Goal: Task Accomplishment & Management: Complete application form

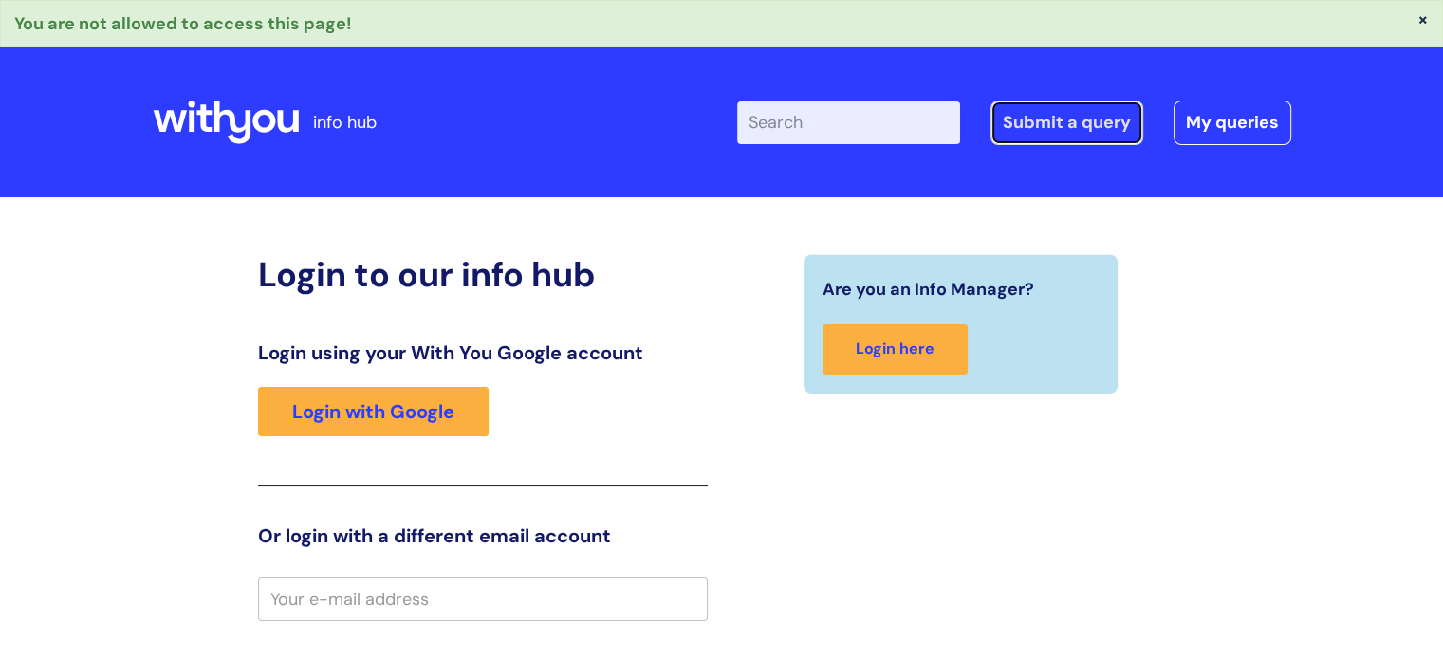
click at [1052, 127] on link "Submit a query" at bounding box center [1067, 123] width 153 height 44
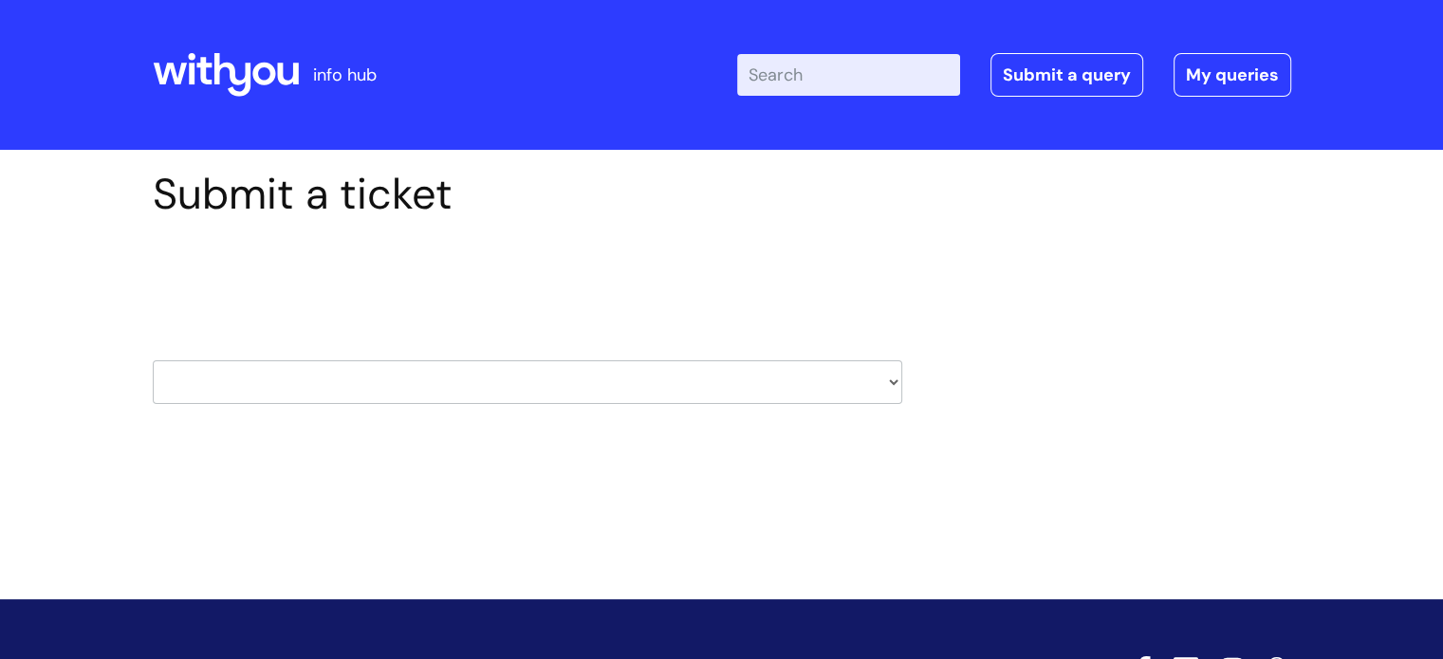
click at [808, 389] on select "HR / People IT and Support Clinical Drug Alerts Finance Accounts Data Support T…" at bounding box center [528, 383] width 750 height 44
select select "it_and_support"
click at [153, 361] on select "HR / People IT and Support Clinical Drug Alerts Finance Accounts Data Support T…" at bounding box center [528, 383] width 750 height 44
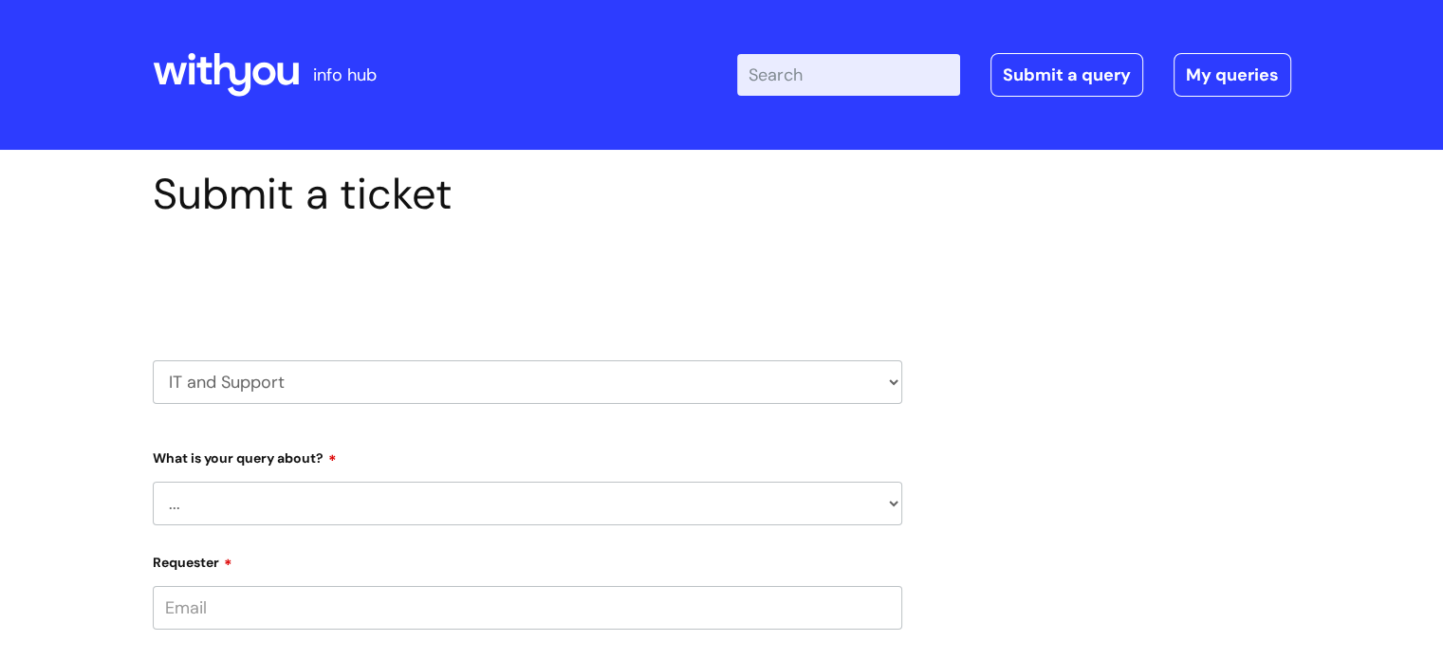
scroll to position [252, 0]
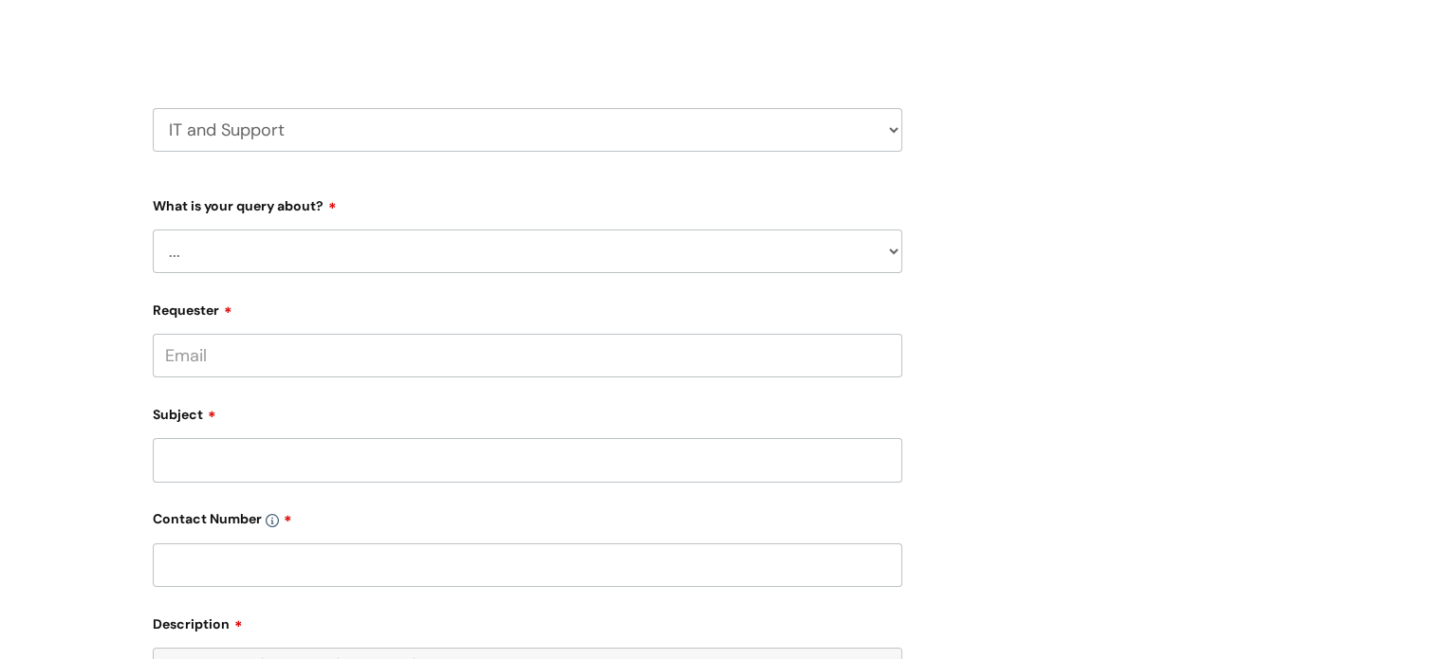
click at [871, 254] on select "... Mobile Phone Reset & MFA Accounts, Starters and Leavers IT Hardware issue I…" at bounding box center [528, 252] width 750 height 44
click at [153, 230] on select "... Mobile Phone Reset & MFA Accounts, Starters and Leavers IT Hardware issue I…" at bounding box center [528, 252] width 750 height 44
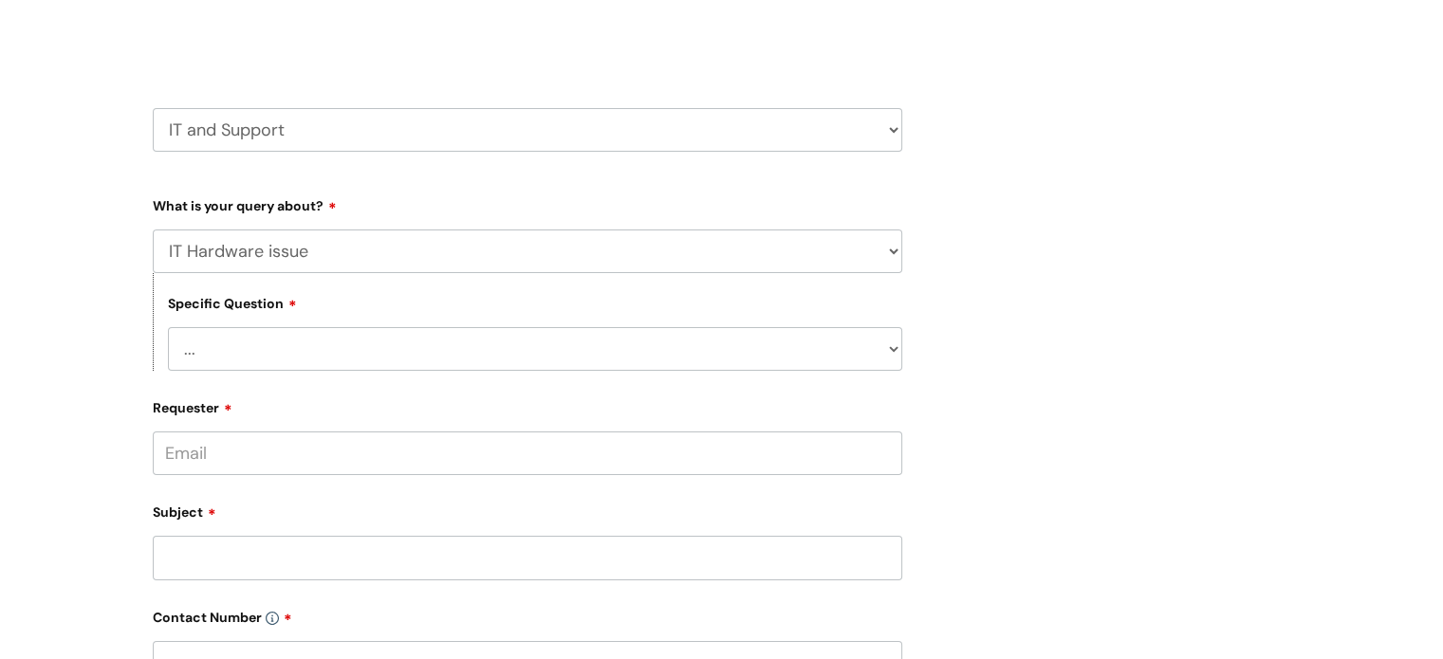
click at [797, 356] on select "... I need a new or replacement ... I’m waiting for new or replacement hardware…" at bounding box center [535, 349] width 734 height 44
click at [786, 246] on select "... Mobile Phone Reset & MFA Accounts, Starters and Leavers IT Hardware issue I…" at bounding box center [528, 252] width 750 height 44
select select "System/software"
click at [153, 230] on select "... Mobile Phone Reset & MFA Accounts, Starters and Leavers IT Hardware issue I…" at bounding box center [528, 252] width 750 height 44
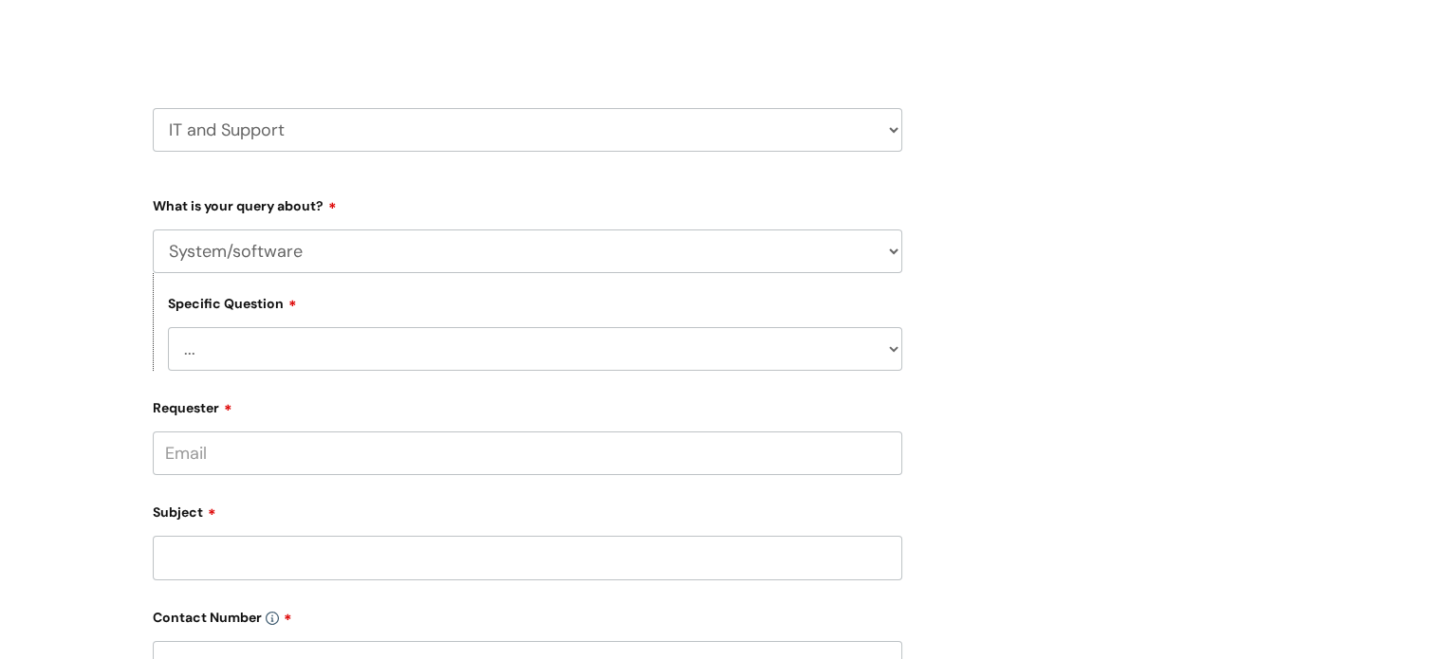
click at [751, 360] on select "... Halo PCMIS Iaptus NHS Email CJSM Email Mitel Another System Google (Workspa…" at bounding box center [535, 349] width 734 height 44
select select "Mitel"
click at [168, 327] on select "... Halo PCMIS Iaptus NHS Email CJSM Email Mitel Another System Google (Workspa…" at bounding box center [535, 349] width 734 height 44
click at [1220, 208] on div "Submit a ticket Select issue type HR / People IT and Support Clinical Drug Aler…" at bounding box center [722, 560] width 1167 height 1286
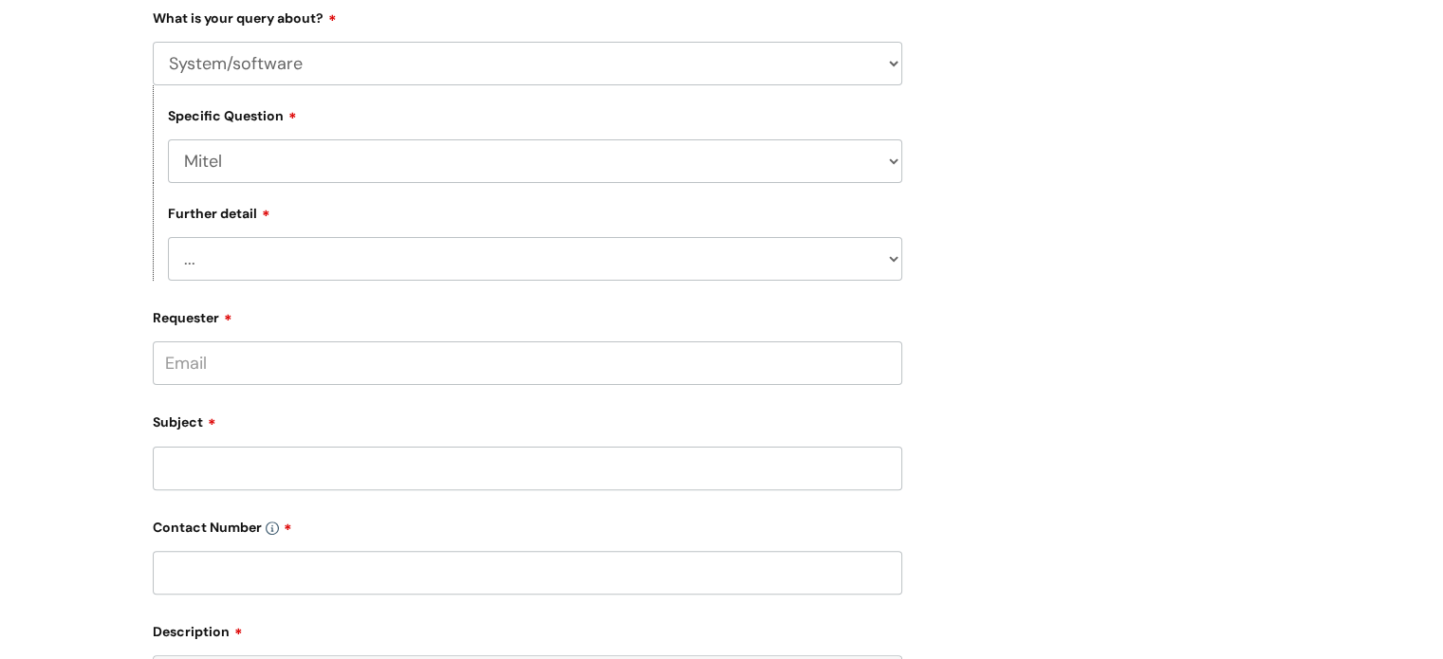
click at [893, 261] on select "... I’ve got an issue or I think I’ve found a fault." at bounding box center [535, 259] width 734 height 44
select select "I’ve got an issue or I think I’ve found a fault."
click at [168, 238] on select "... I’ve got an issue or I think I’ve found a fault." at bounding box center [535, 259] width 734 height 44
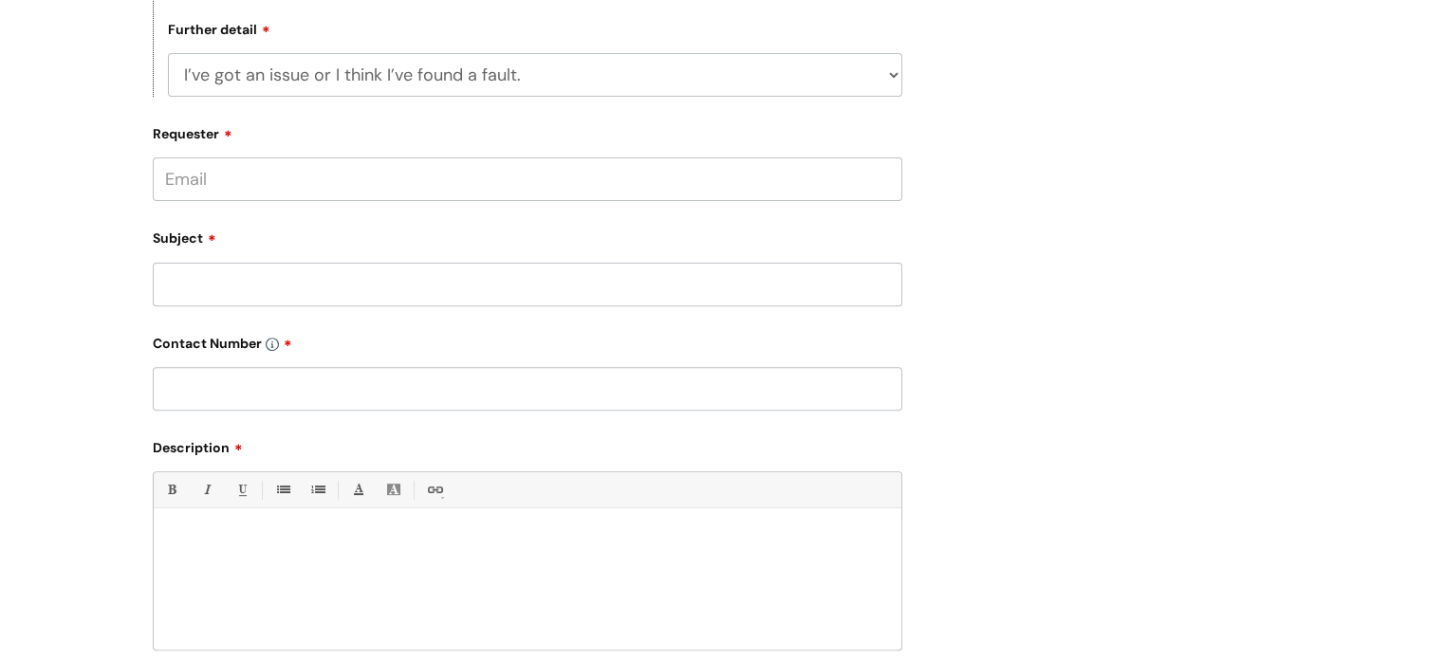
click at [725, 178] on input "Requester" at bounding box center [528, 180] width 750 height 44
paste input "dilawez.ramzan@wearewithyou.org.uk"
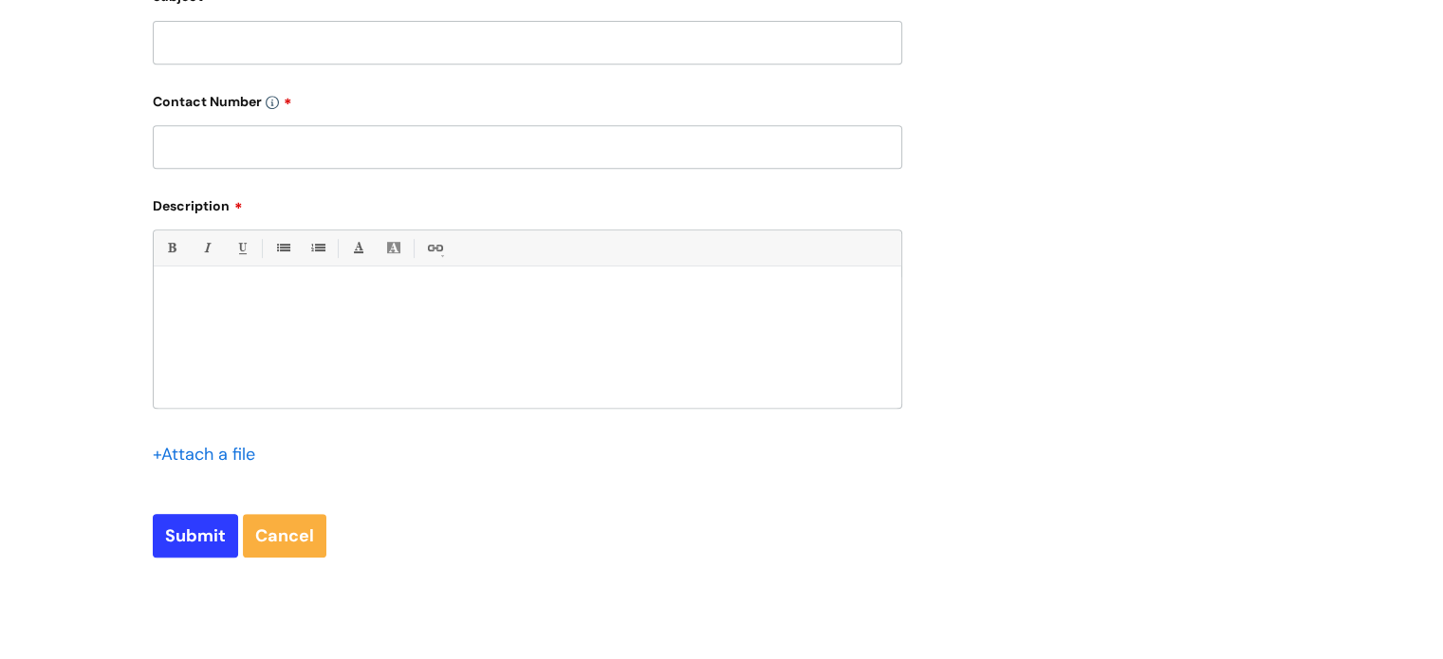
type input "dilawez.ramzan@wearewithyou.org.uk"
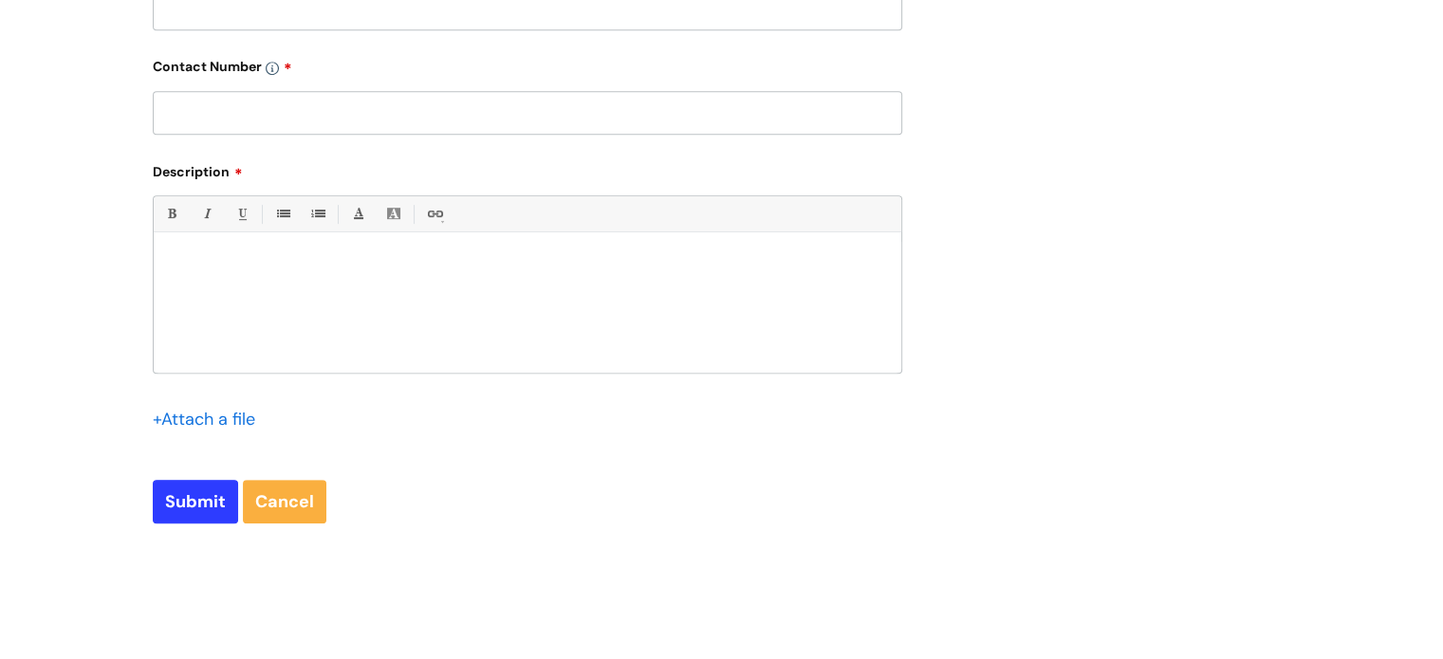
click at [692, 373] on div at bounding box center [528, 307] width 748 height 131
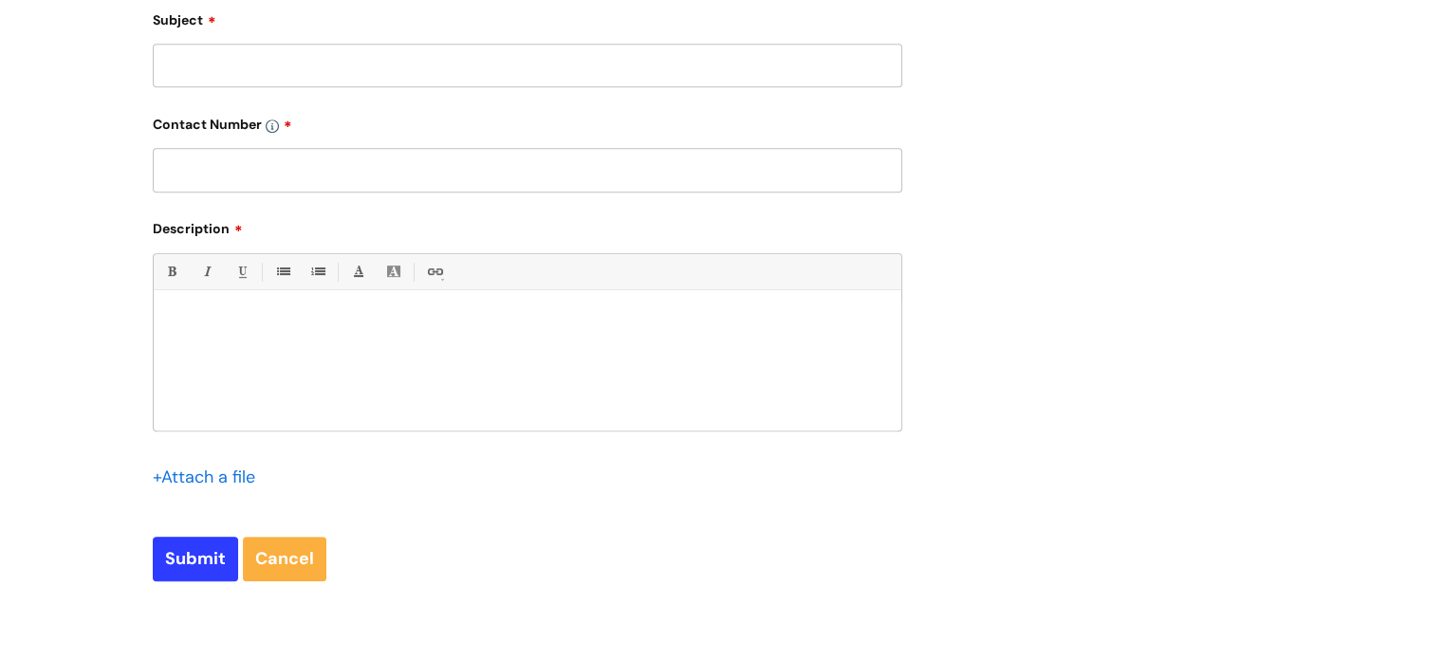
scroll to position [940, 0]
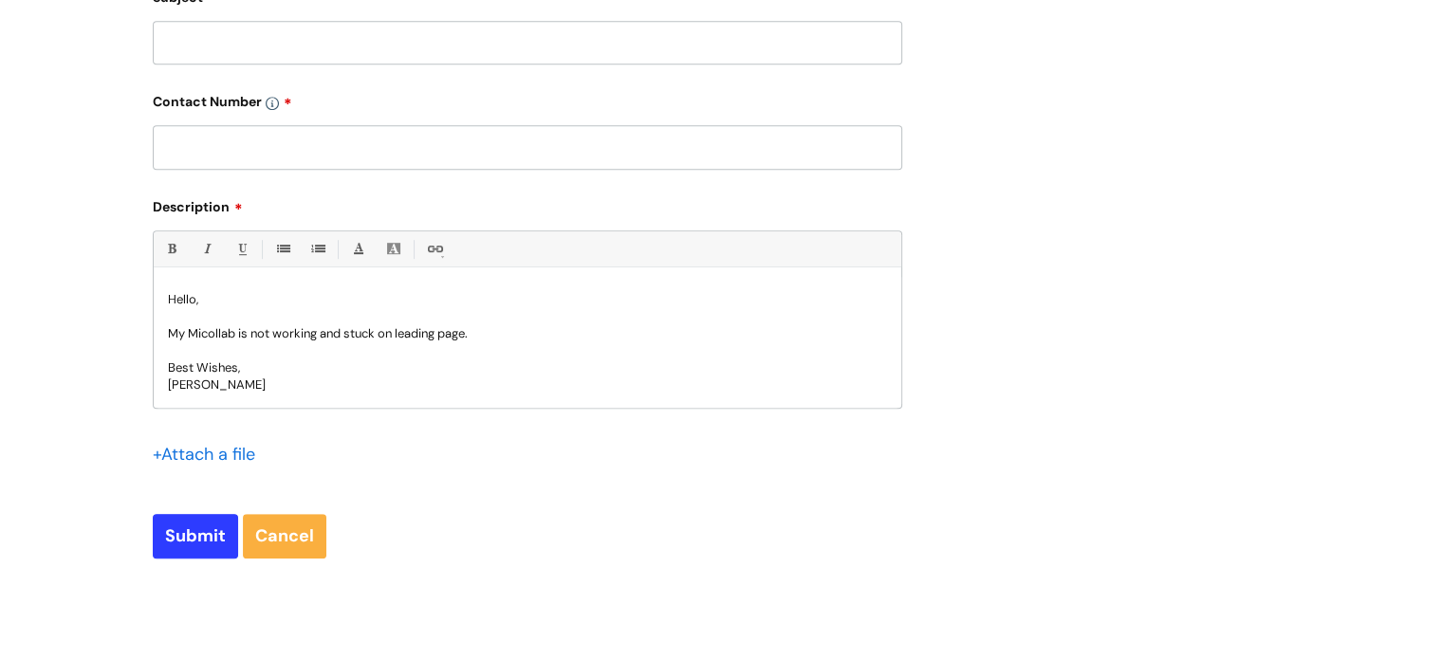
click at [437, 333] on p "My Micollab is not working and stuck on leading page." at bounding box center [527, 333] width 719 height 17
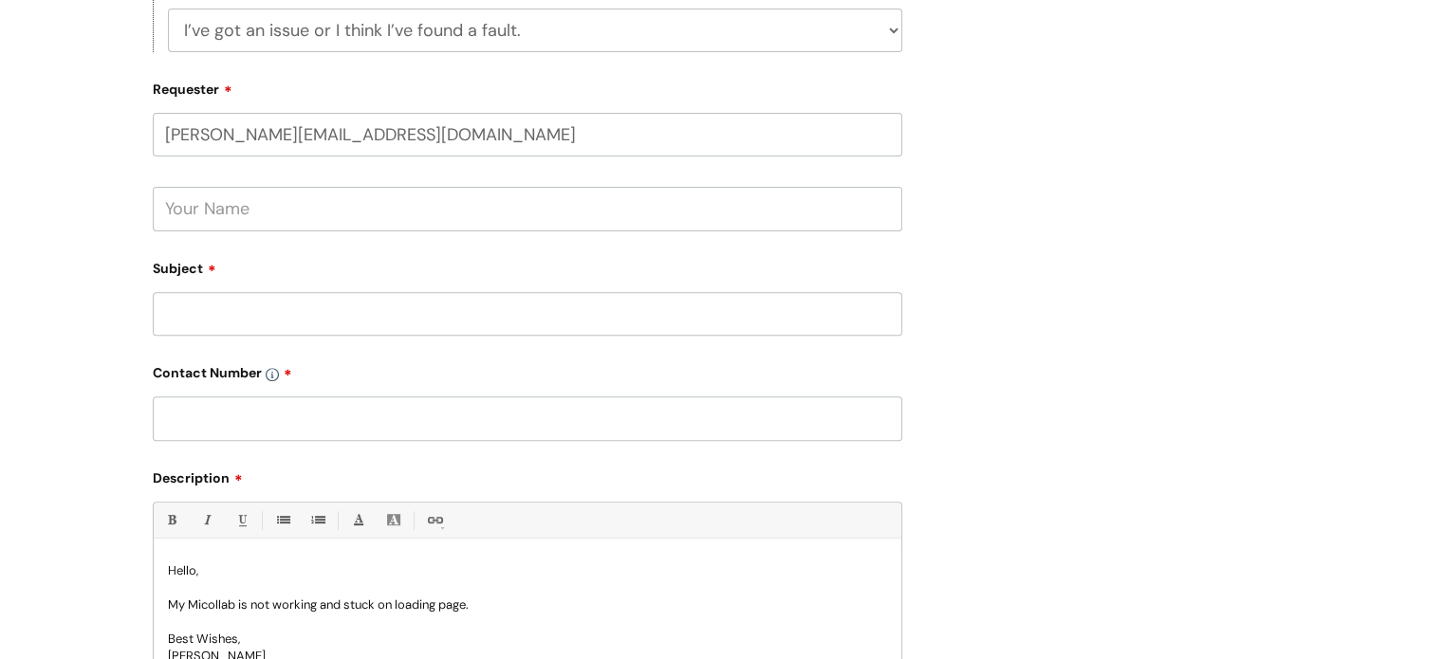
scroll to position [662, 0]
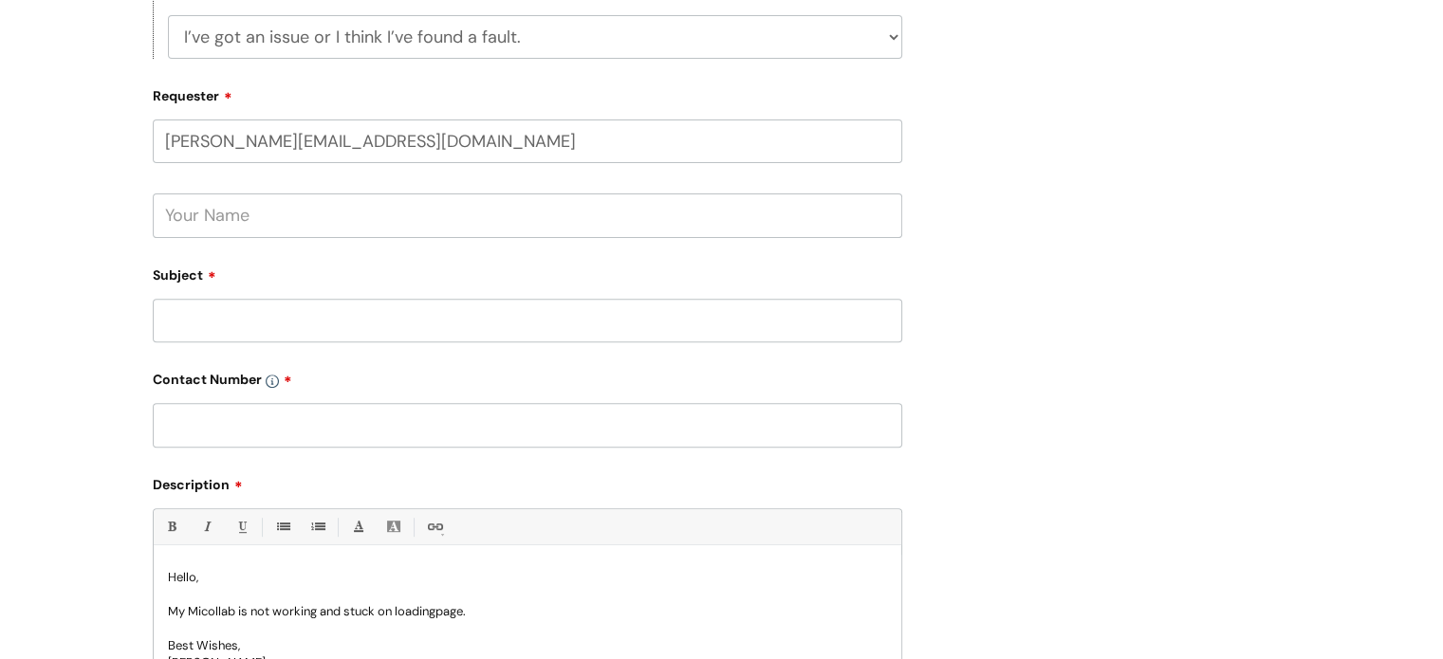
click at [606, 211] on input "text" at bounding box center [528, 216] width 750 height 44
type input "Dilawez"
click at [490, 310] on input "Subject" at bounding box center [528, 321] width 750 height 44
type input "Not working"
click at [275, 424] on input "text" at bounding box center [528, 425] width 750 height 44
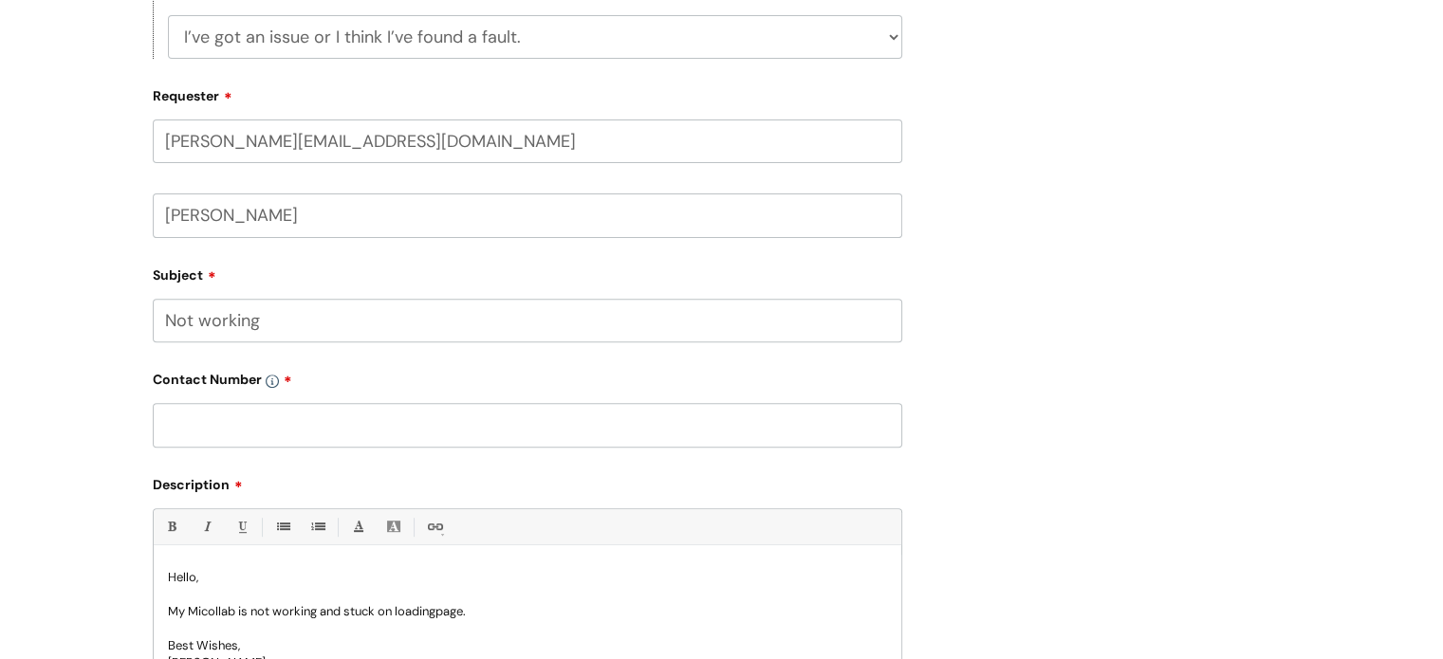
paste input "07974 097644"
type input "07974 097644"
click at [1173, 346] on div "Submit a ticket Select issue type HR / People IT and Support Clinical Drug Aler…" at bounding box center [722, 187] width 1167 height 1361
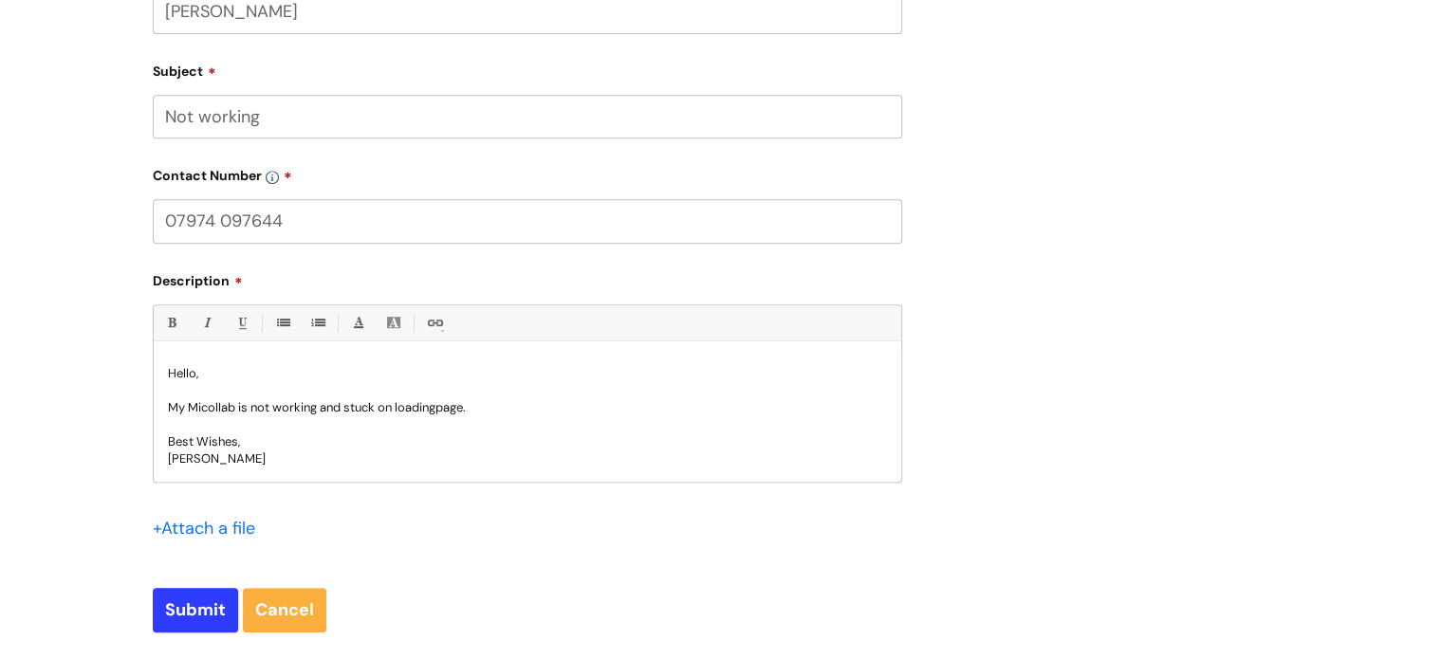
scroll to position [1012, 0]
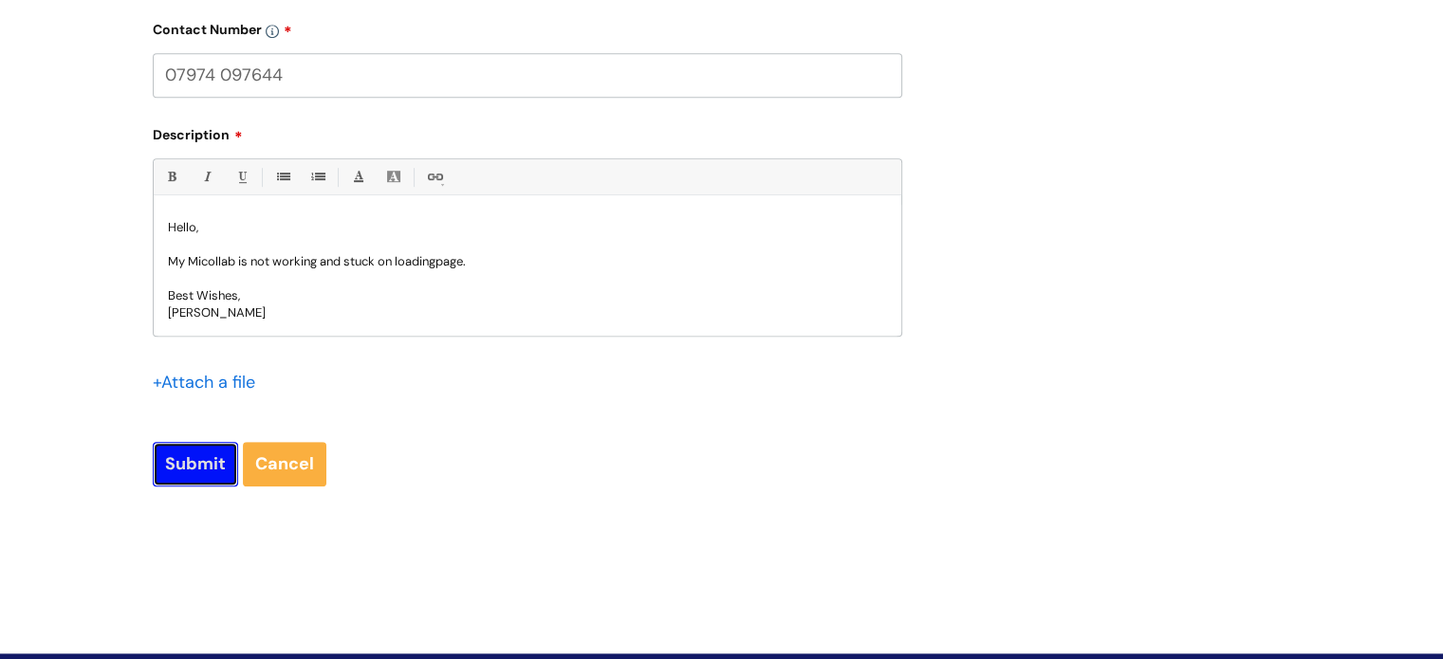
click at [180, 472] on input "Submit" at bounding box center [195, 464] width 85 height 44
type input "Please Wait..."
